Goal: Transaction & Acquisition: Subscribe to service/newsletter

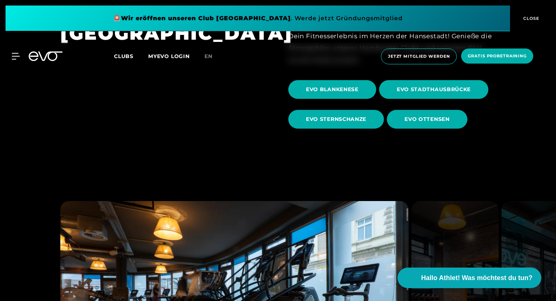
scroll to position [260, 0]
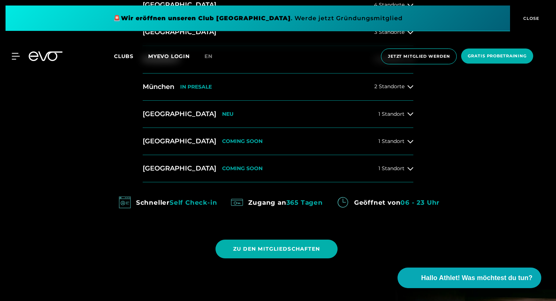
scroll to position [322, 0]
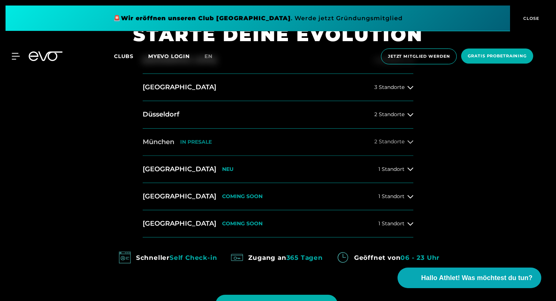
click at [245, 149] on button "München IN PRESALE 2 Standorte" at bounding box center [278, 142] width 271 height 27
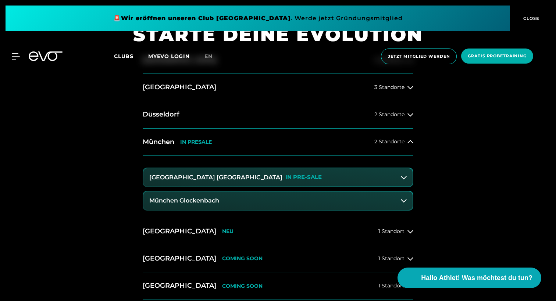
click at [259, 206] on button "München Glockenbach" at bounding box center [278, 201] width 269 height 18
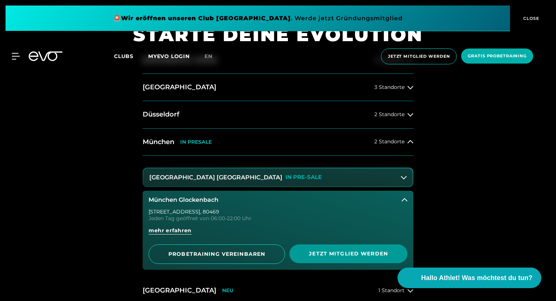
click at [306, 252] on span "Jetzt Mitglied werden" at bounding box center [349, 254] width 118 height 19
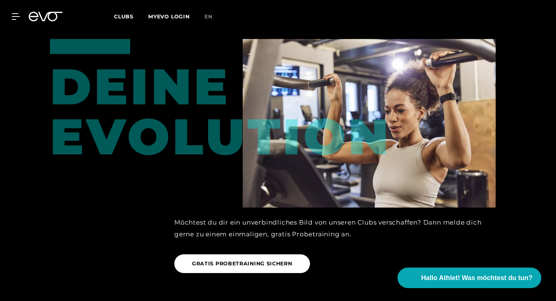
scroll to position [958, 0]
